Goal: Contribute content: Add original content to the website for others to see

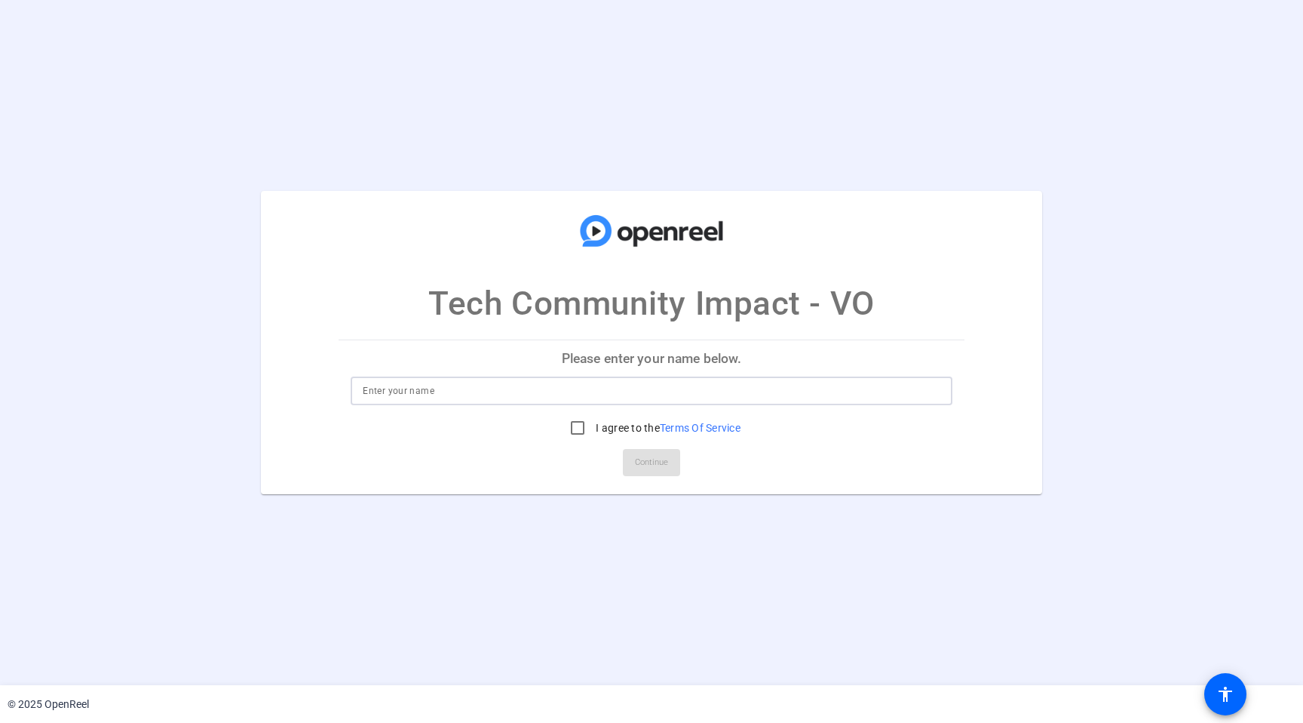
click at [491, 388] on input at bounding box center [651, 391] width 577 height 18
type input "Axandre Oge"
click at [573, 432] on input "I agree to the Terms Of Service" at bounding box center [578, 428] width 30 height 30
checkbox input "true"
click at [643, 464] on span "Continue" at bounding box center [651, 462] width 33 height 23
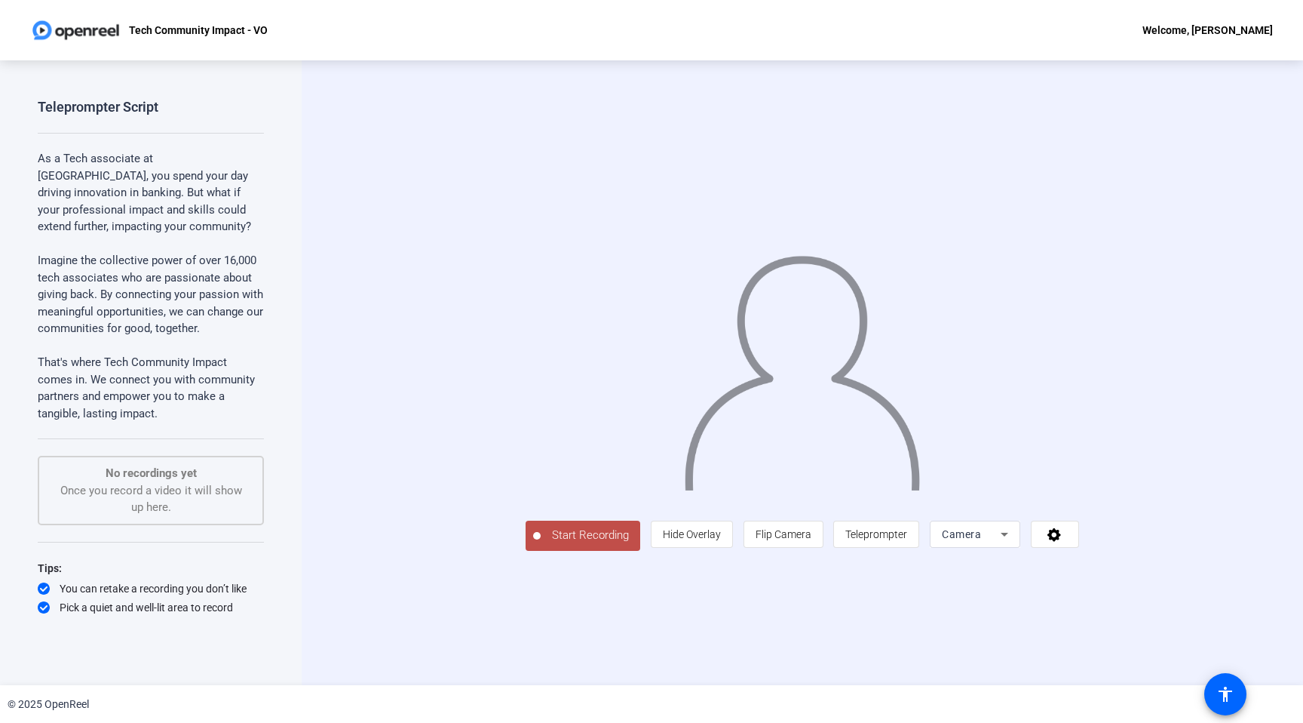
click at [981, 540] on span "Camera" at bounding box center [961, 534] width 39 height 12
click at [1103, 634] on div at bounding box center [651, 361] width 1303 height 723
click at [1079, 552] on span at bounding box center [1055, 534] width 47 height 36
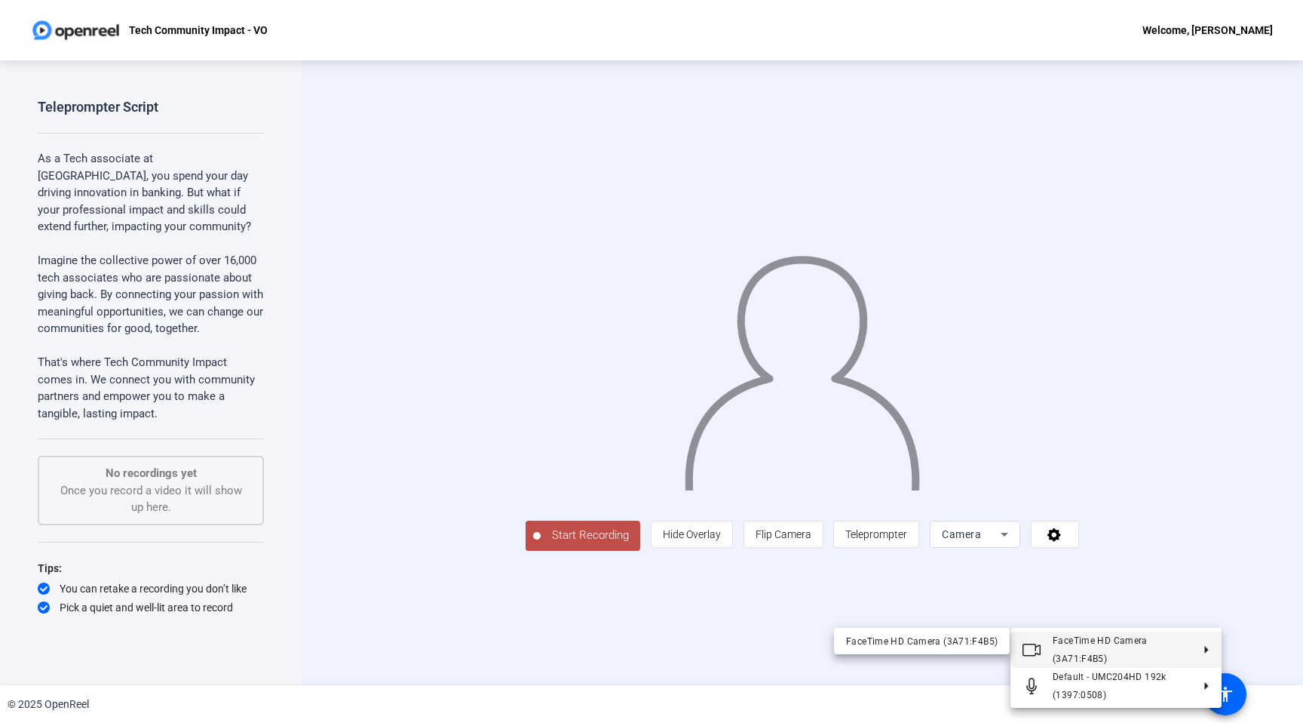
click at [1278, 612] on div at bounding box center [651, 361] width 1303 height 723
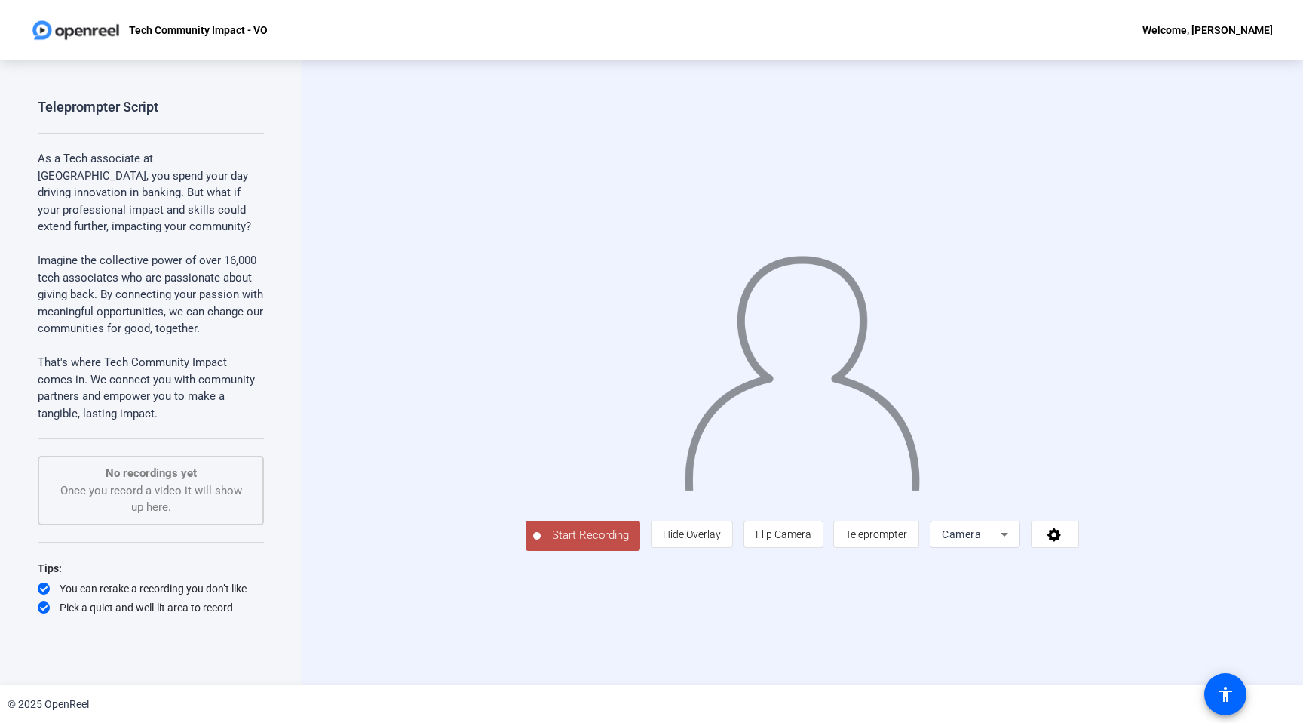
click at [541, 544] on span "Start Recording" at bounding box center [591, 534] width 100 height 17
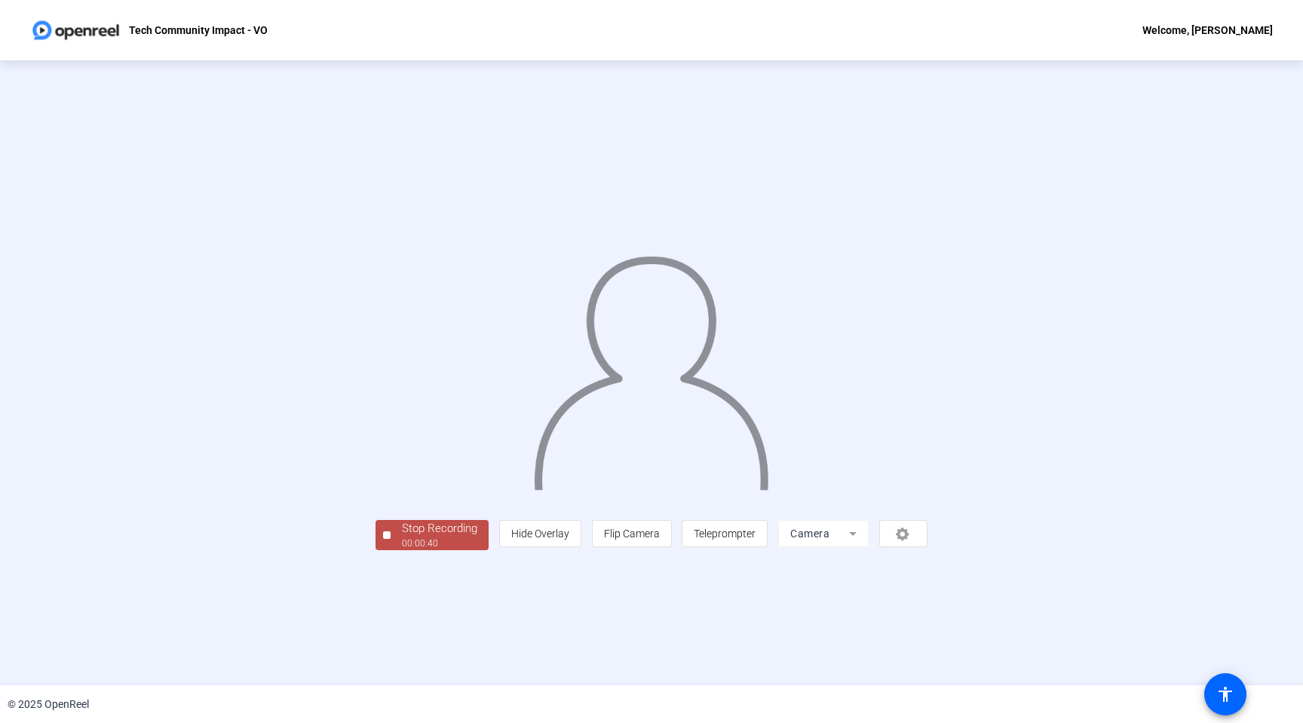
click at [316, 632] on div "Stop Recording 00:00:40 person Hide Overlay flip Flip Camera article Teleprompt…" at bounding box center [651, 372] width 1303 height 625
click at [402, 550] on div "00:00:41" at bounding box center [439, 543] width 75 height 14
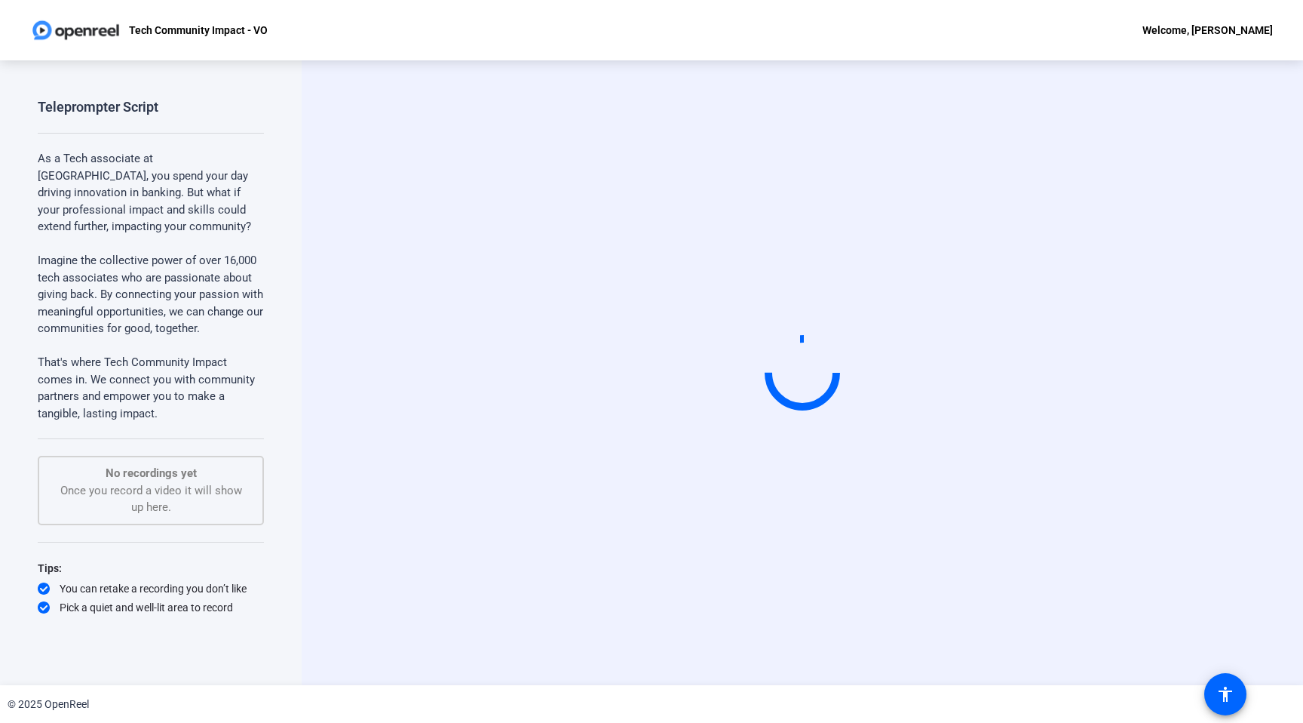
click at [49, 590] on icon at bounding box center [44, 588] width 12 height 12
click at [47, 590] on icon at bounding box center [44, 588] width 12 height 12
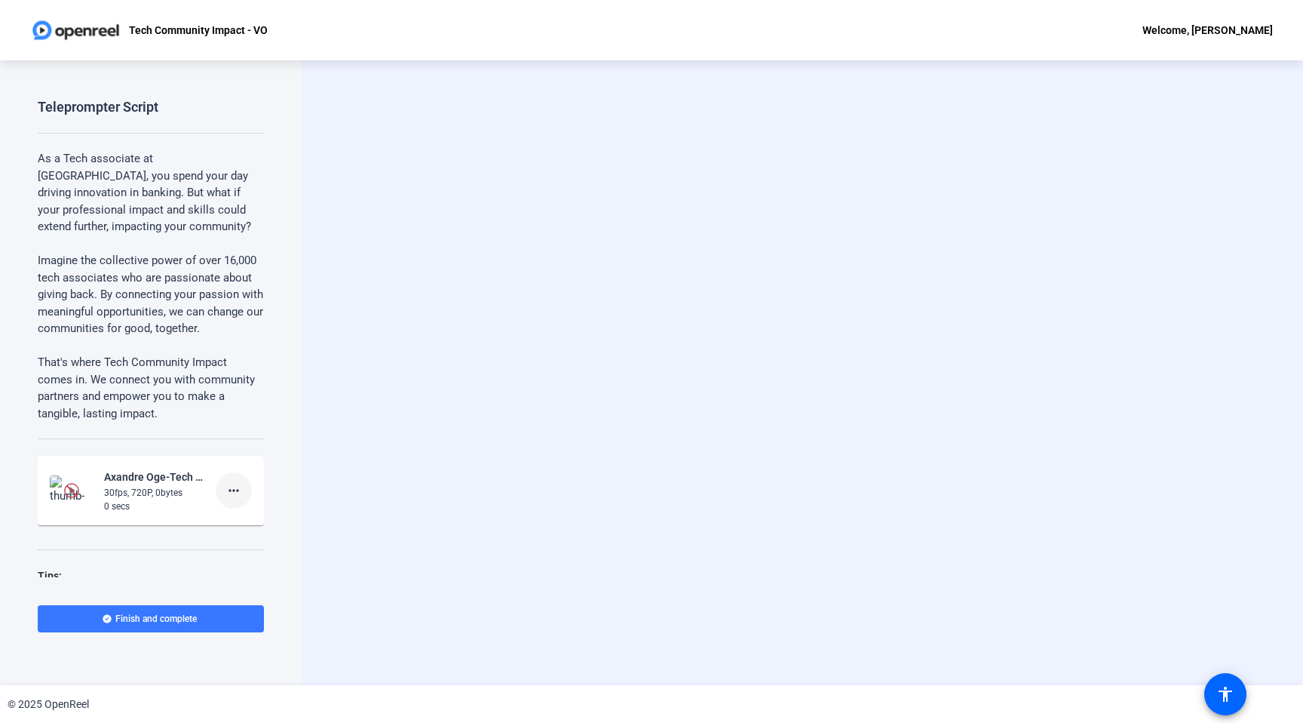
click at [234, 484] on mat-icon "more_horiz" at bounding box center [234, 490] width 18 height 18
click at [239, 544] on span "Retake" at bounding box center [258, 541] width 60 height 18
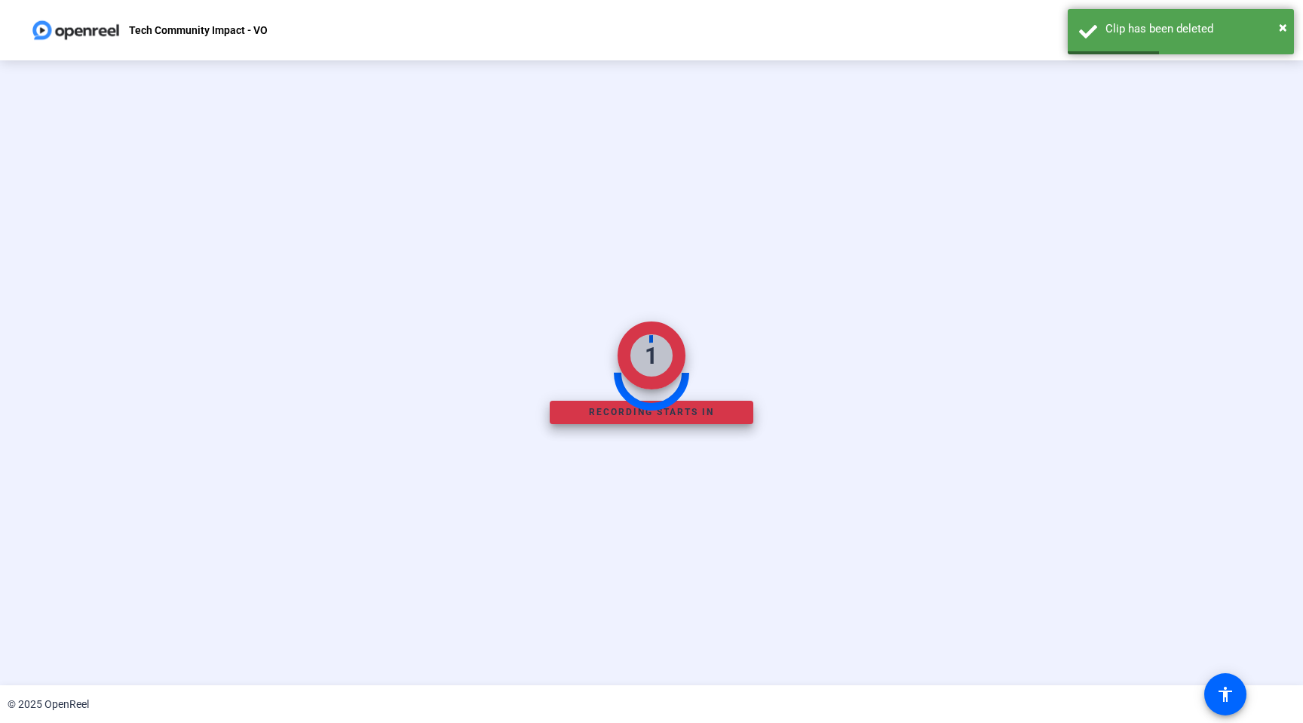
click at [870, 620] on div "1 Recording starts in Start Recording person Hide Overlay flip Flip Camera arti…" at bounding box center [651, 372] width 1303 height 625
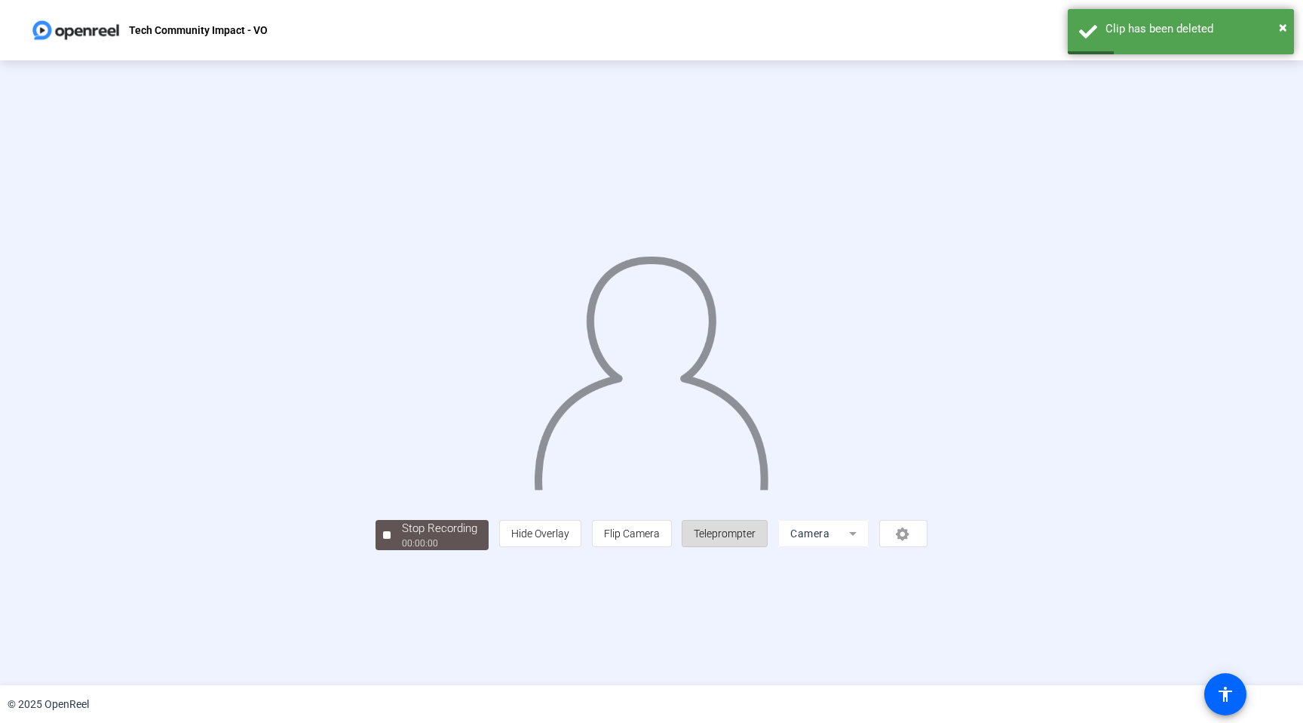
click at [756, 539] on span "Teleprompter" at bounding box center [725, 533] width 62 height 12
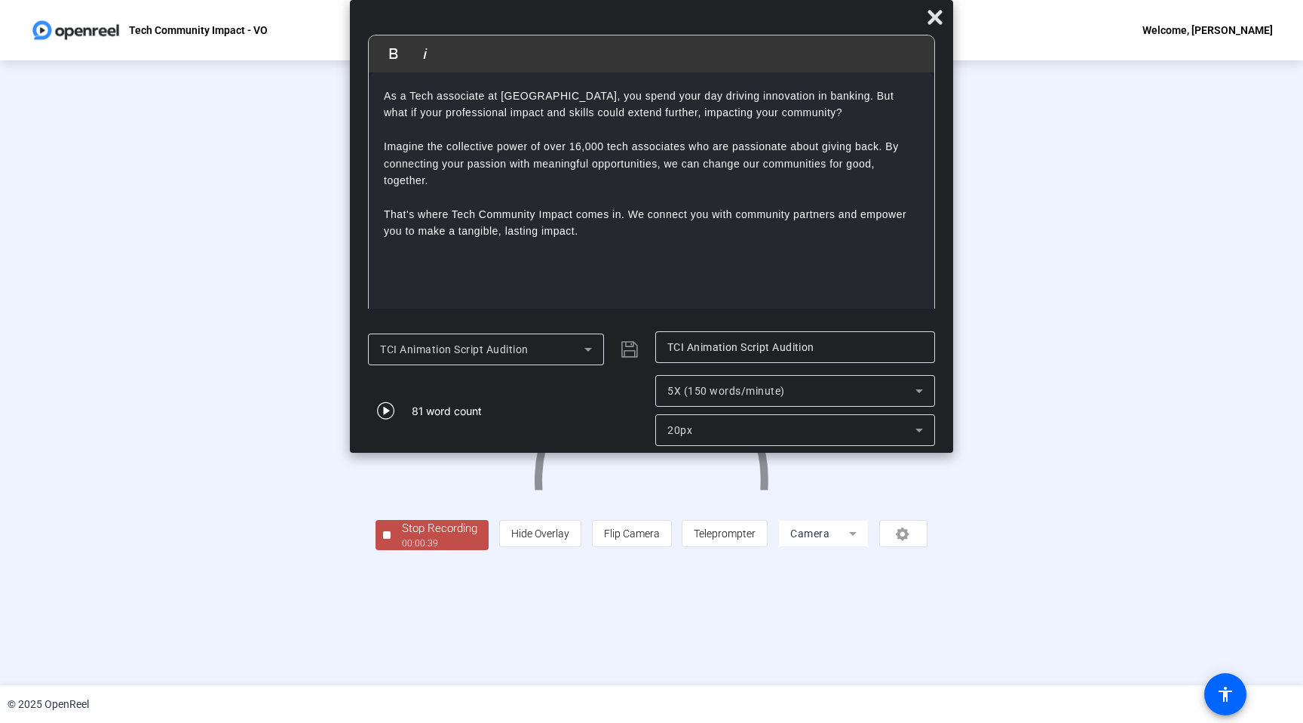
click at [389, 550] on div "Stop Recording 00:00:39 person Hide Overlay flip Flip Camera article Teleprompt…" at bounding box center [652, 533] width 552 height 33
click at [402, 550] on div "00:00:40" at bounding box center [439, 543] width 75 height 14
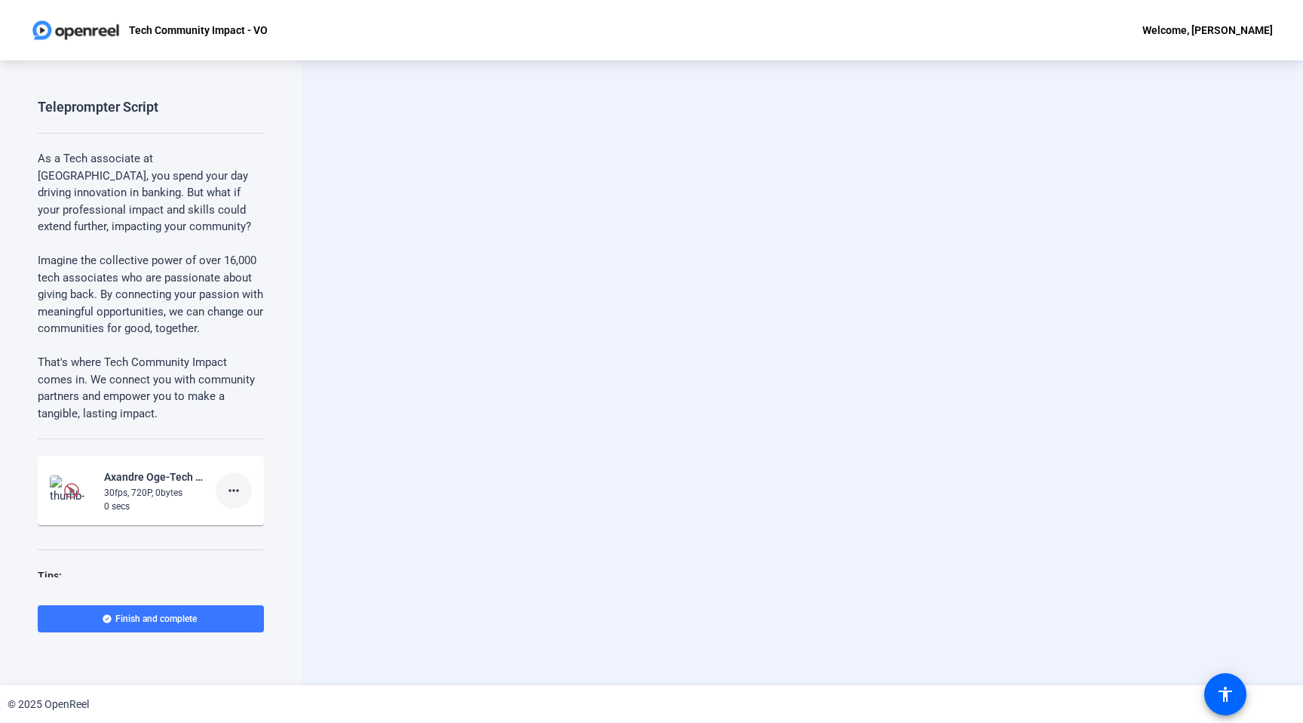
click at [232, 491] on mat-icon "more_horiz" at bounding box center [234, 490] width 18 height 18
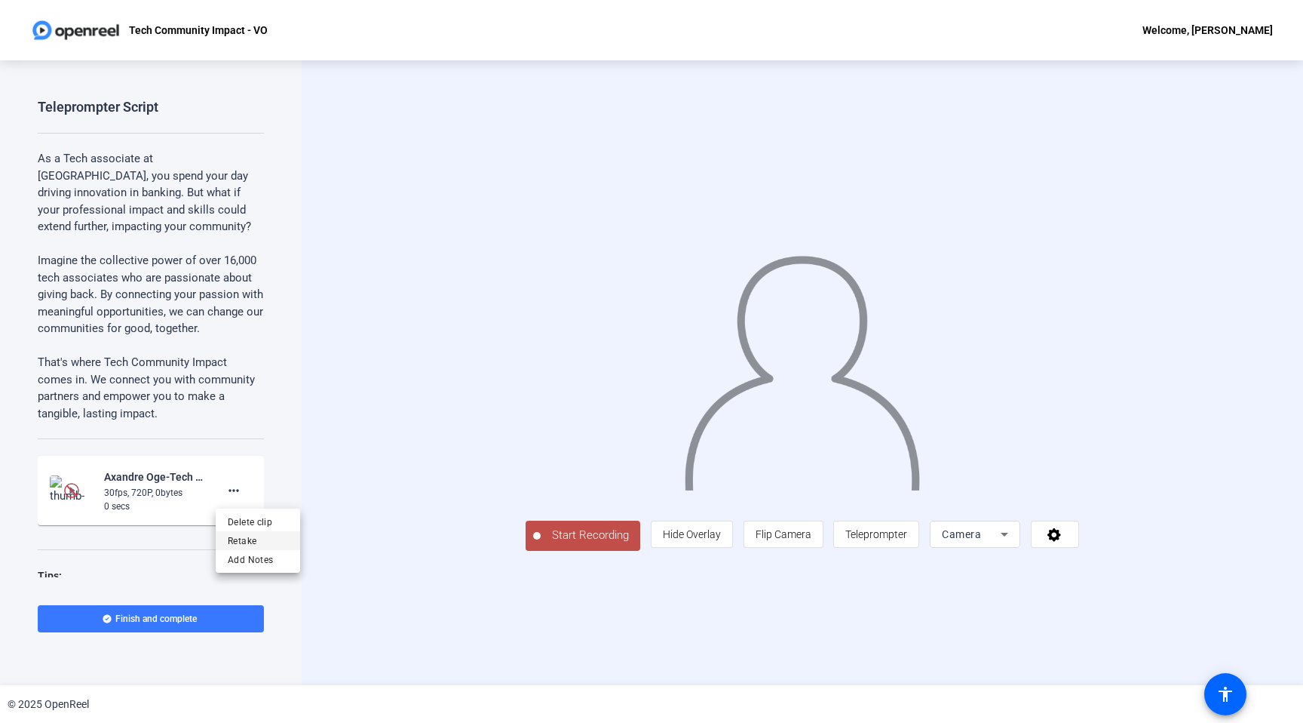
click at [244, 536] on span "Retake" at bounding box center [258, 541] width 60 height 18
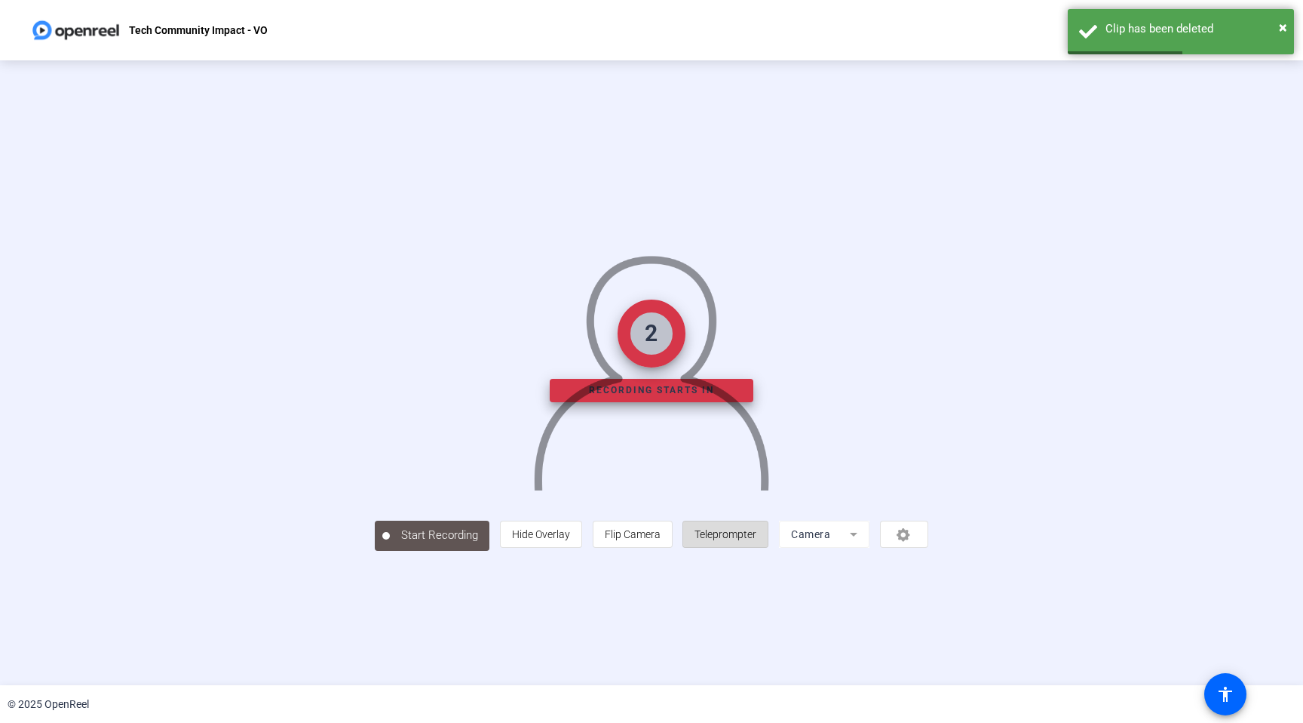
click at [757, 548] on span "Teleprompter" at bounding box center [726, 534] width 62 height 29
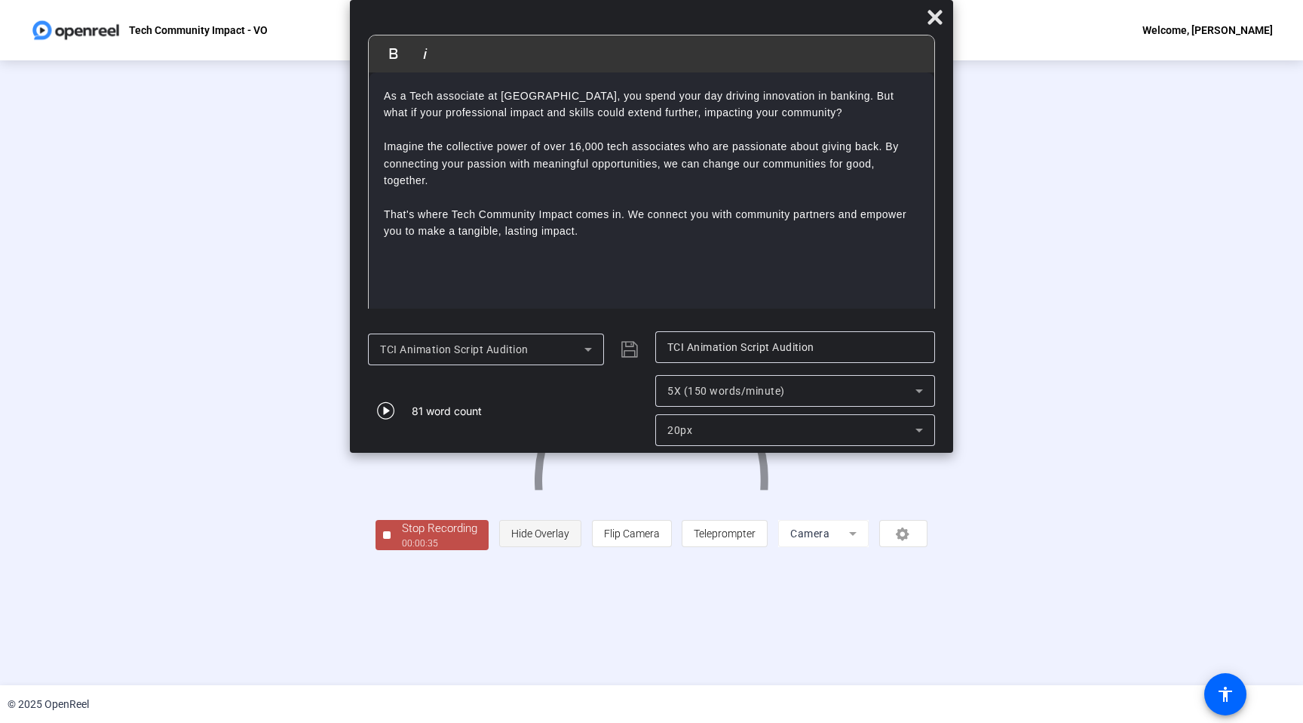
click at [569, 539] on span "Hide Overlay" at bounding box center [540, 533] width 58 height 12
click at [572, 541] on span "Show Overlay" at bounding box center [539, 535] width 63 height 12
click at [402, 537] on div "Stop Recording" at bounding box center [439, 528] width 75 height 17
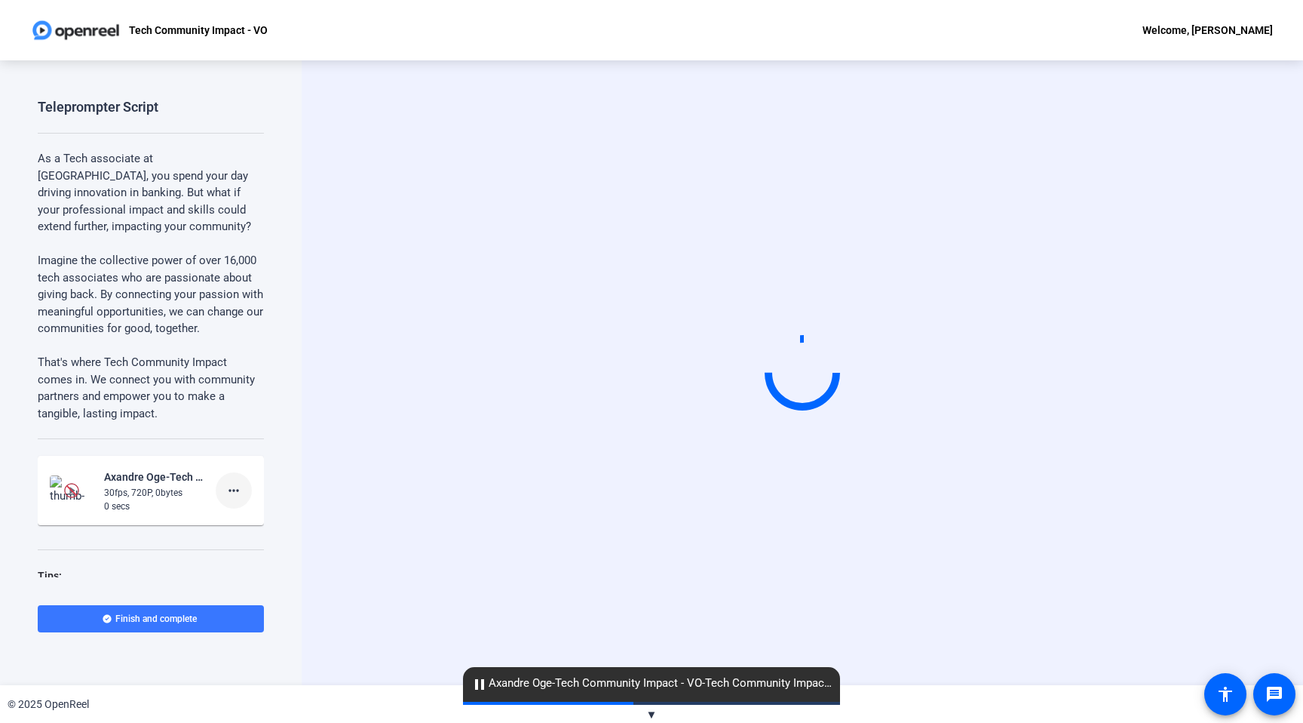
click at [236, 491] on mat-icon "more_horiz" at bounding box center [234, 490] width 18 height 18
click at [247, 539] on span "Retake" at bounding box center [258, 541] width 60 height 18
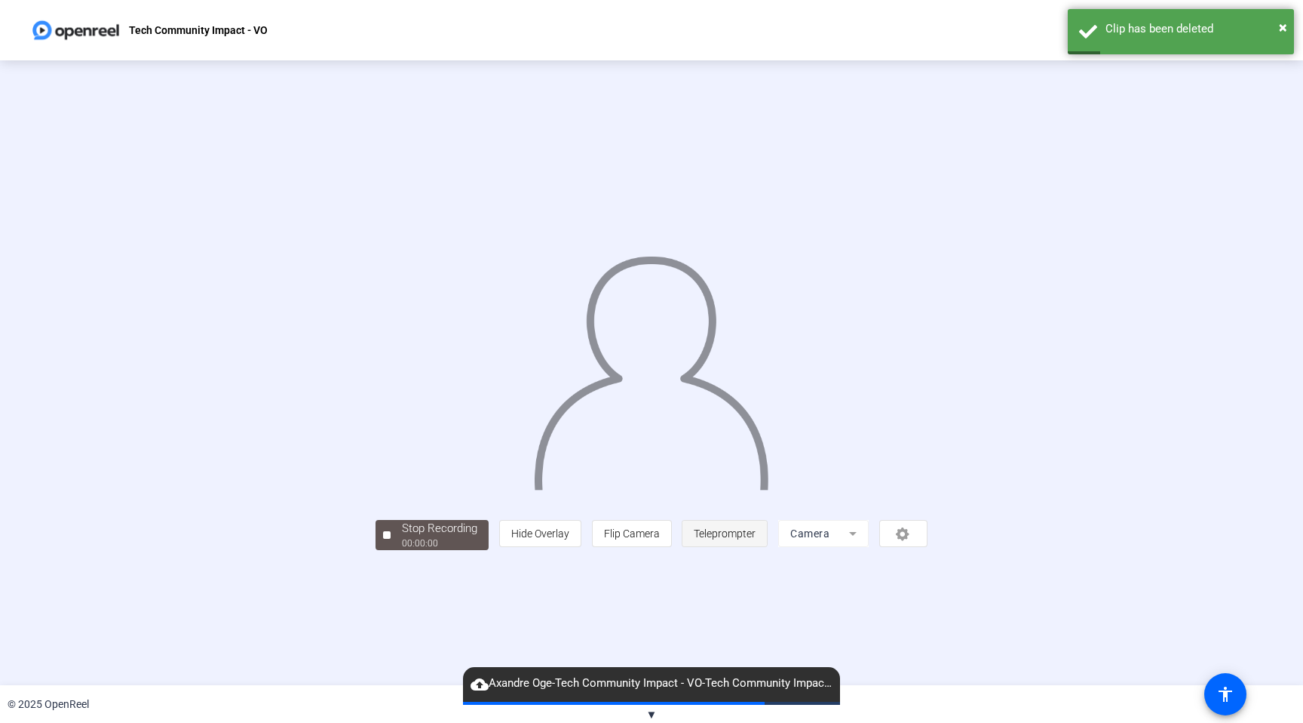
click at [756, 539] on span "Teleprompter" at bounding box center [725, 533] width 62 height 12
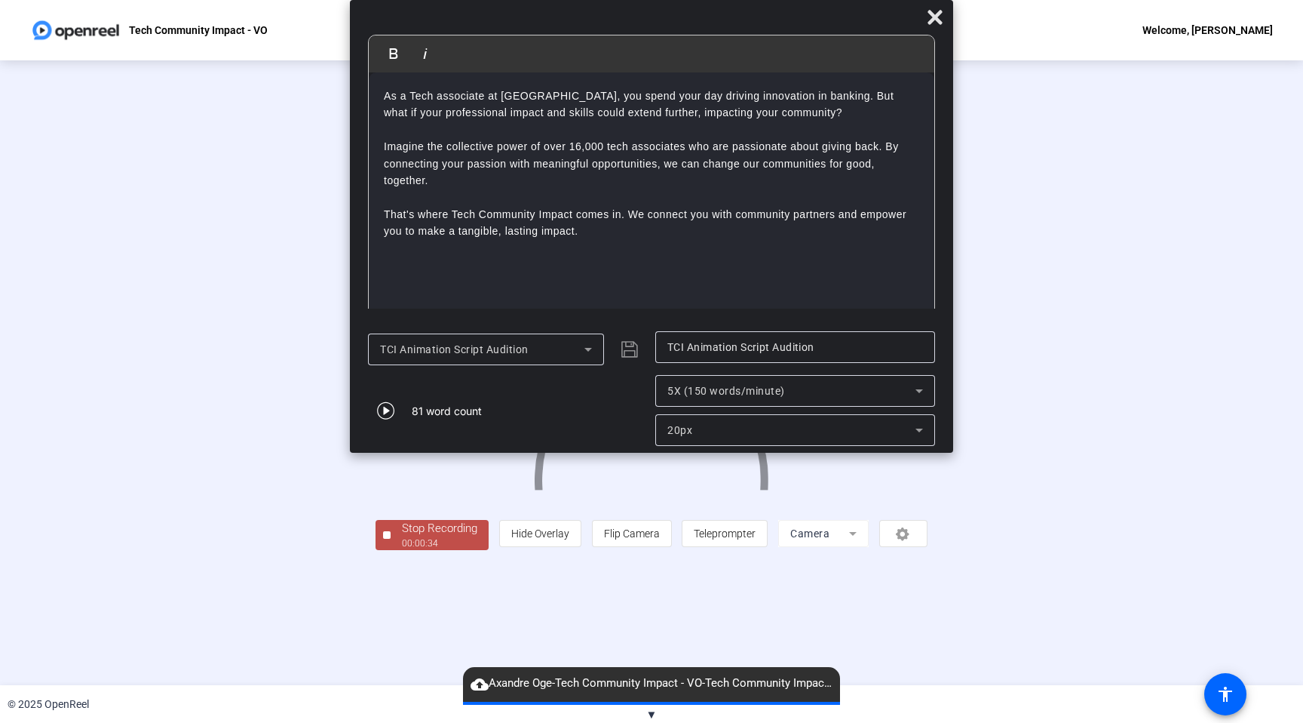
click at [402, 537] on div "Stop Recording" at bounding box center [439, 528] width 75 height 17
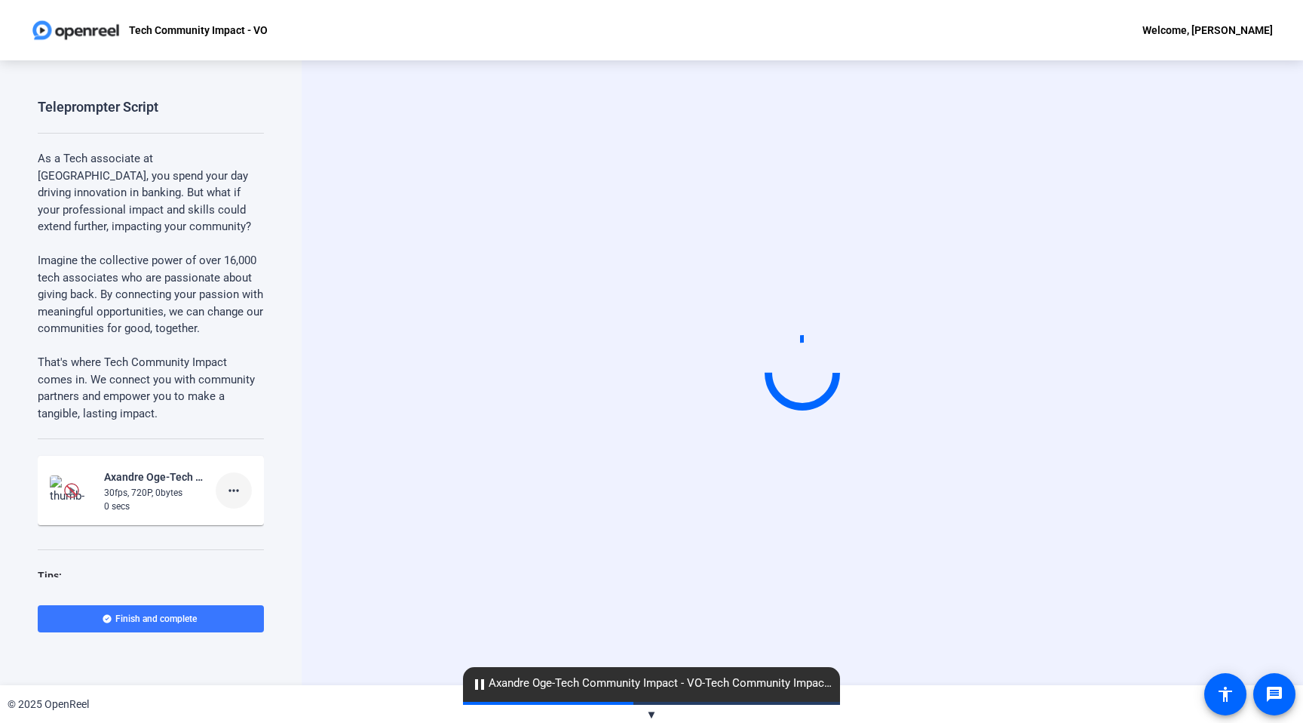
click at [242, 495] on mat-icon "more_horiz" at bounding box center [234, 490] width 18 height 18
click at [248, 539] on span "Retake" at bounding box center [258, 541] width 60 height 18
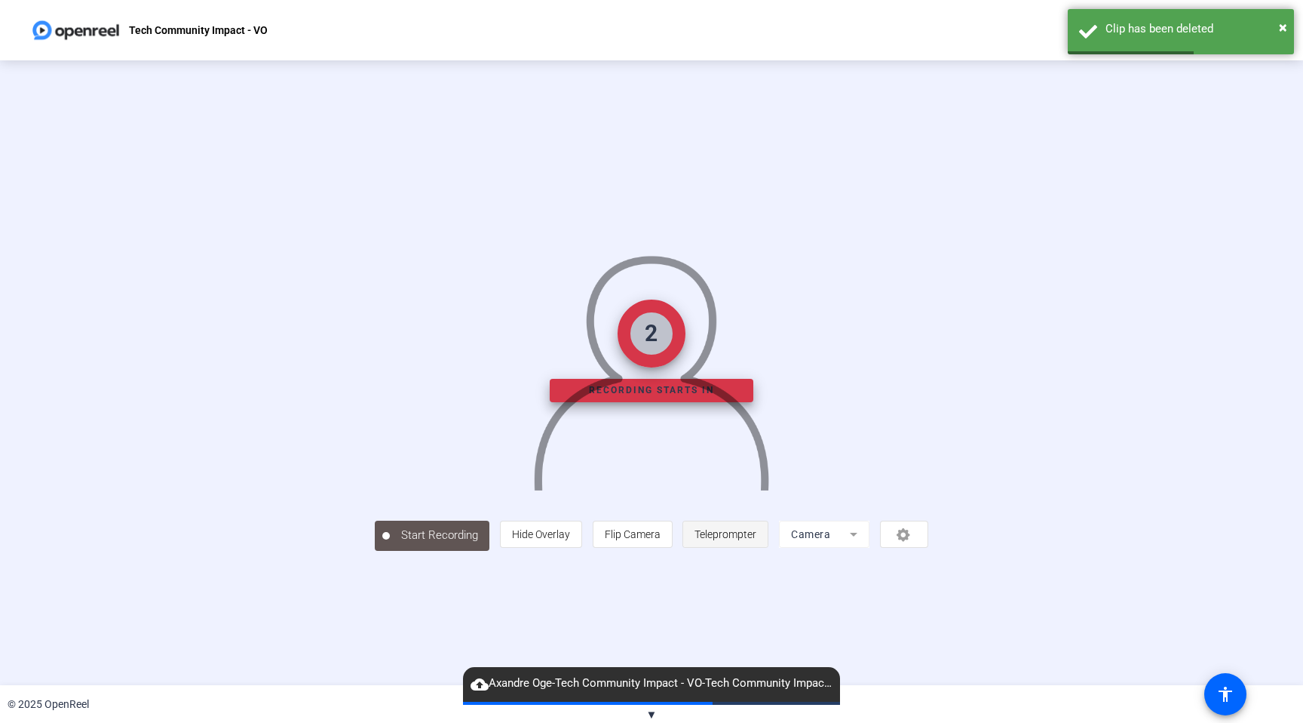
click at [757, 540] on span "Teleprompter" at bounding box center [726, 534] width 62 height 12
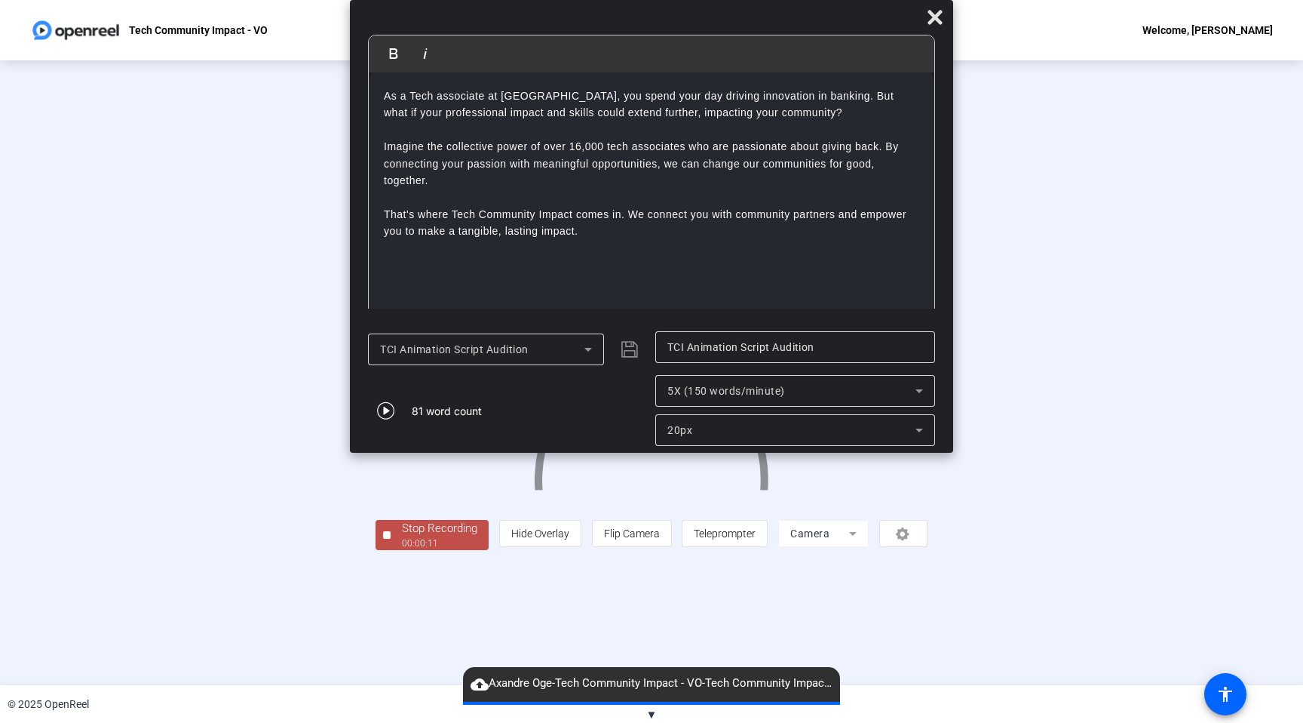
click at [402, 537] on div "Stop Recording" at bounding box center [439, 528] width 75 height 17
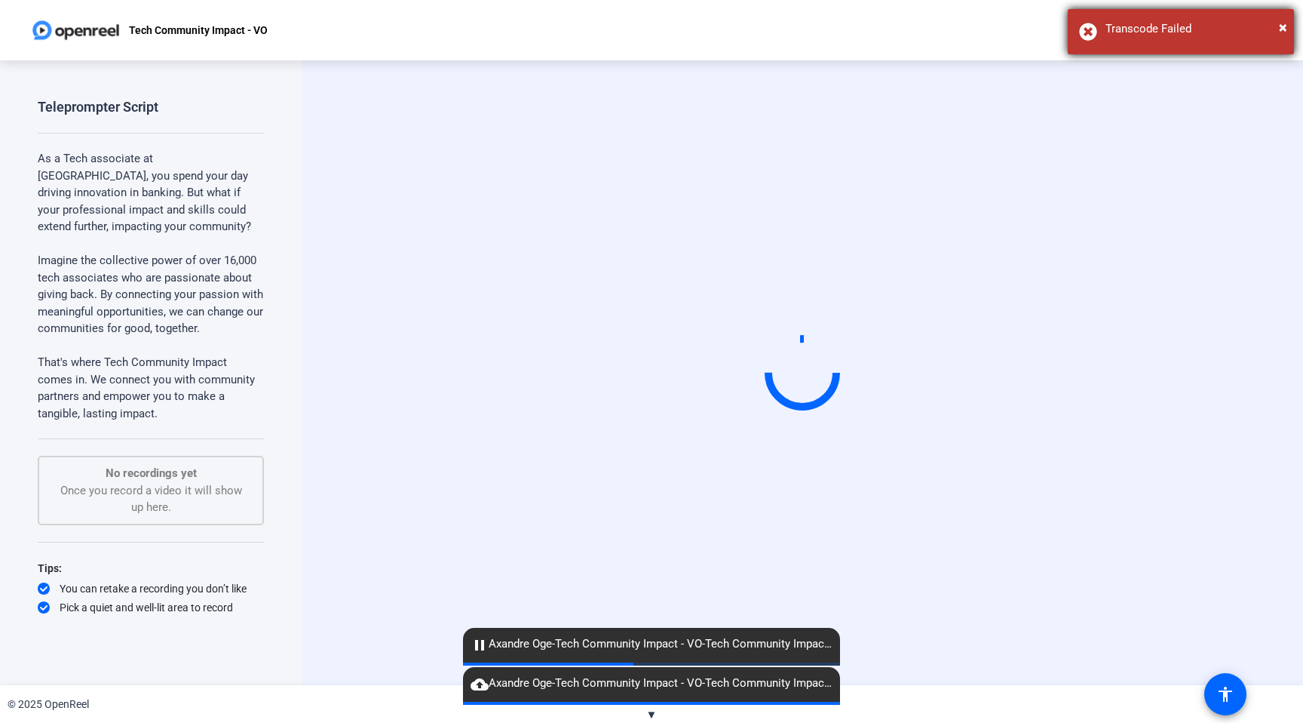
click at [1272, 29] on div "Transcode Failed" at bounding box center [1194, 28] width 177 height 17
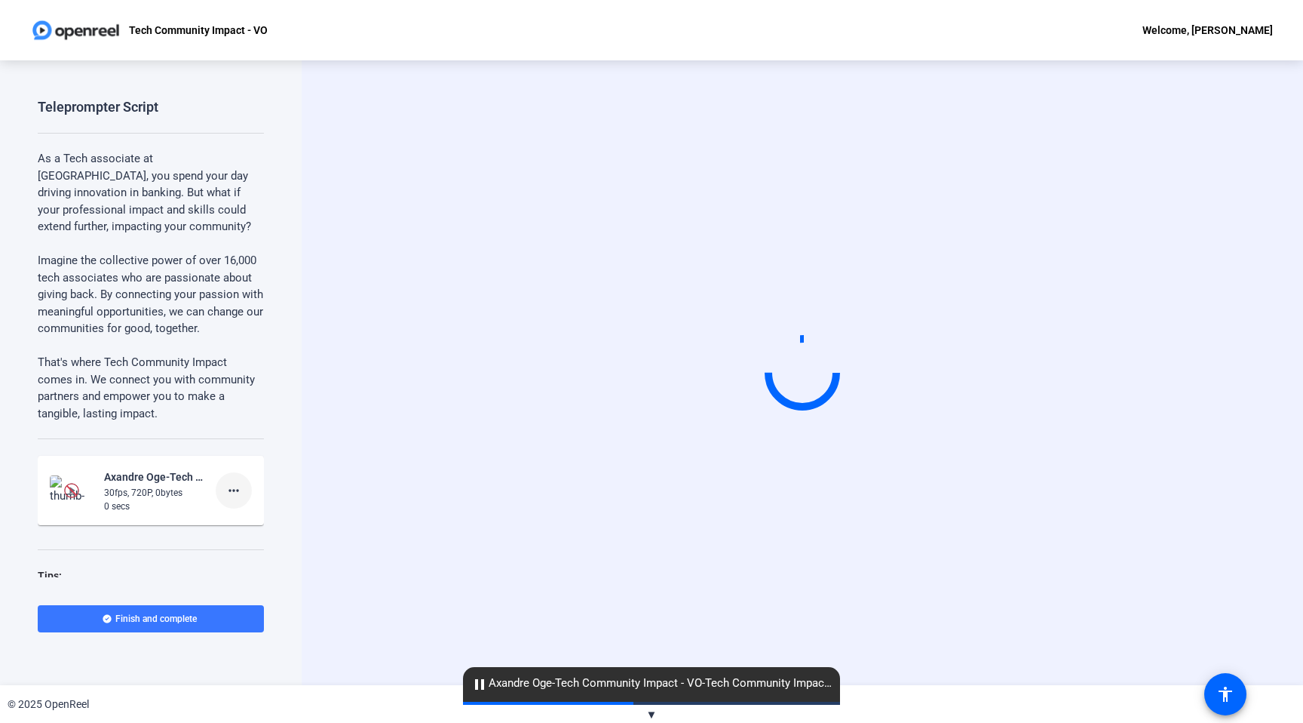
click at [244, 490] on span at bounding box center [234, 490] width 36 height 36
click at [242, 539] on span "Retake" at bounding box center [258, 541] width 60 height 18
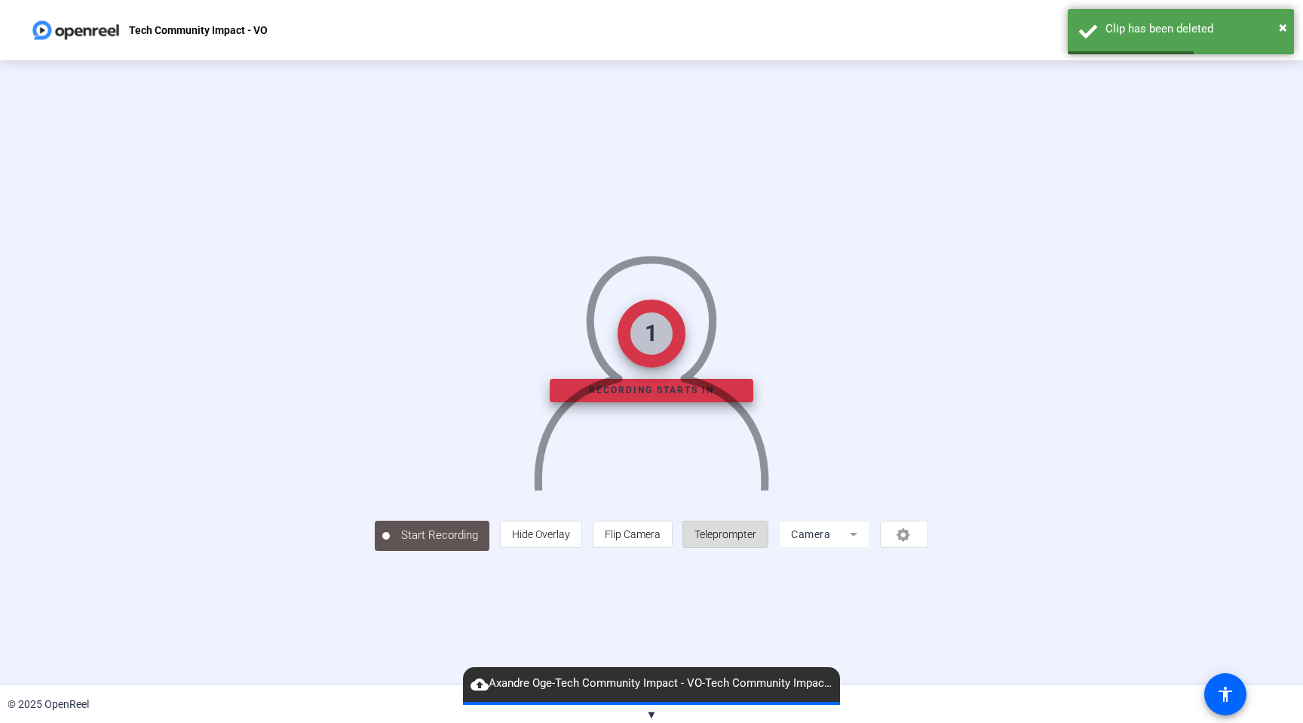
click at [768, 552] on span at bounding box center [725, 534] width 84 height 36
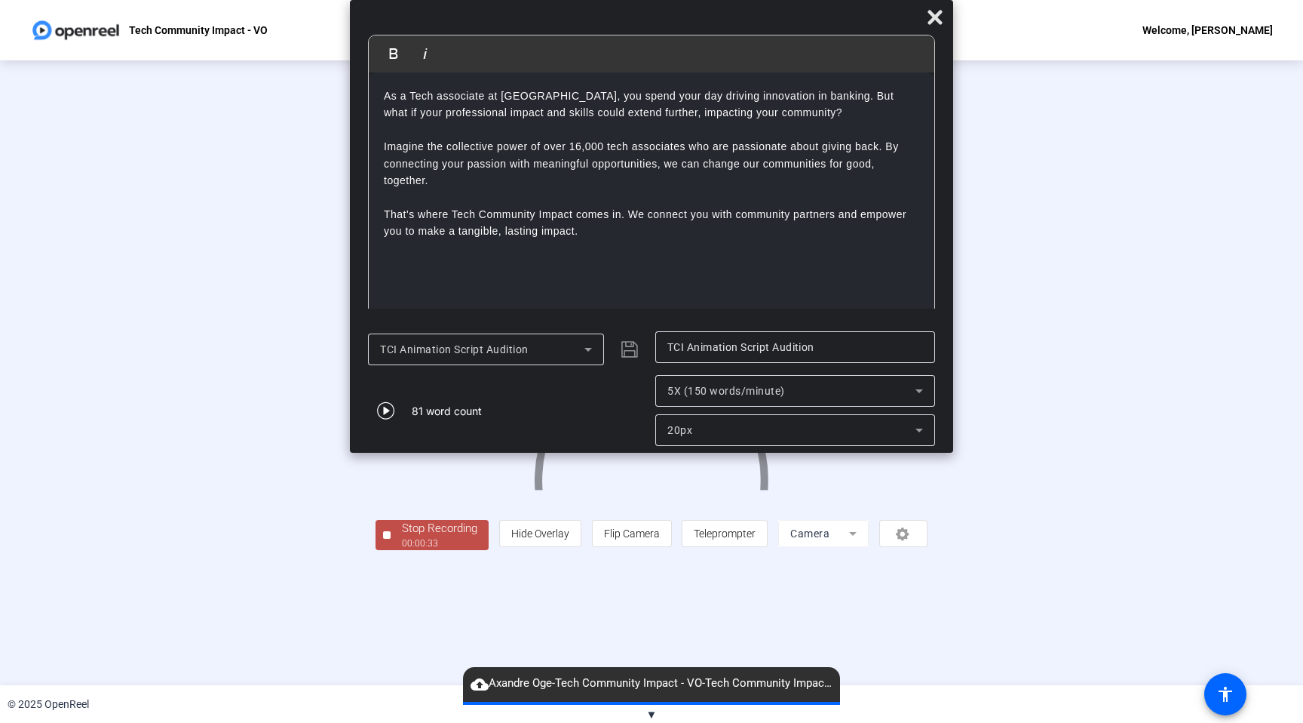
click at [402, 537] on div "Stop Recording" at bounding box center [439, 528] width 75 height 17
